Goal: Information Seeking & Learning: Learn about a topic

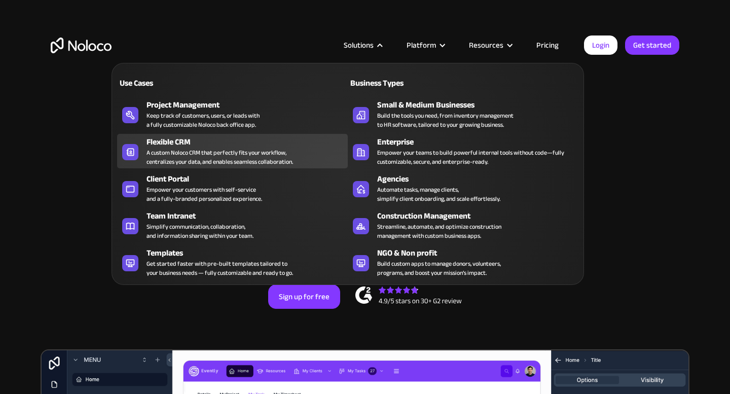
click at [277, 153] on div "A custom Noloco CRM that perfectly fits your workflow, centralizes your data, a…" at bounding box center [220, 157] width 147 height 18
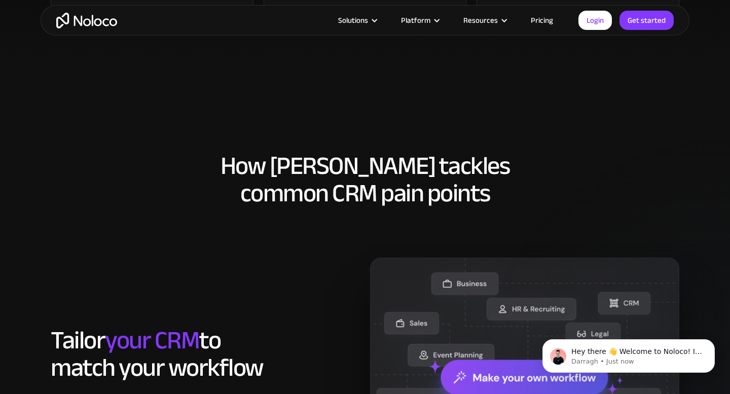
scroll to position [641, 0]
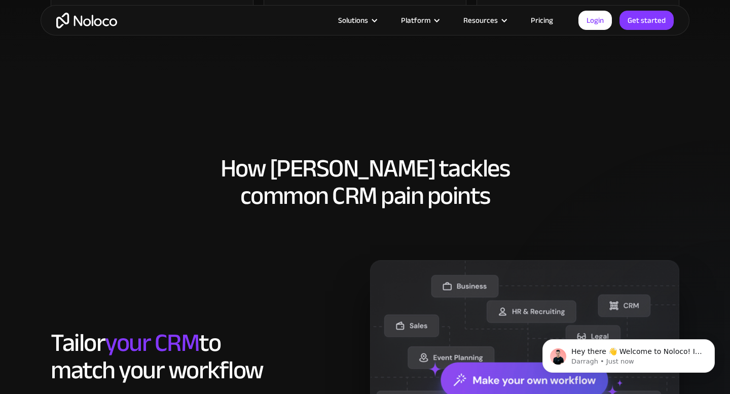
click at [544, 19] on link "Pricing" at bounding box center [542, 20] width 48 height 13
